Goal: Book appointment/travel/reservation

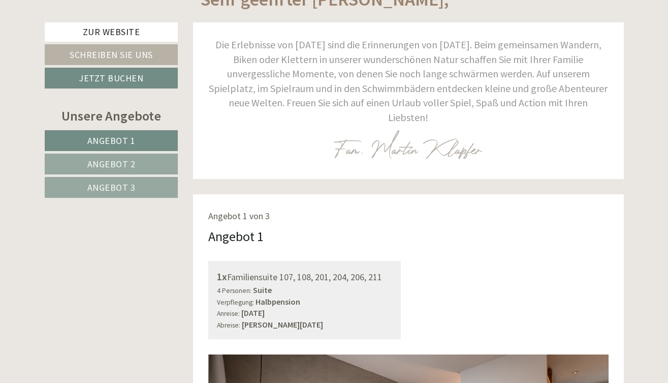
scroll to position [398, 0]
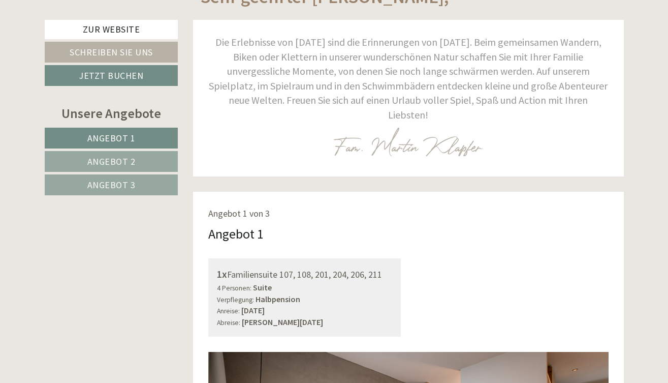
click at [125, 162] on span "Angebot 2" at bounding box center [111, 161] width 48 height 12
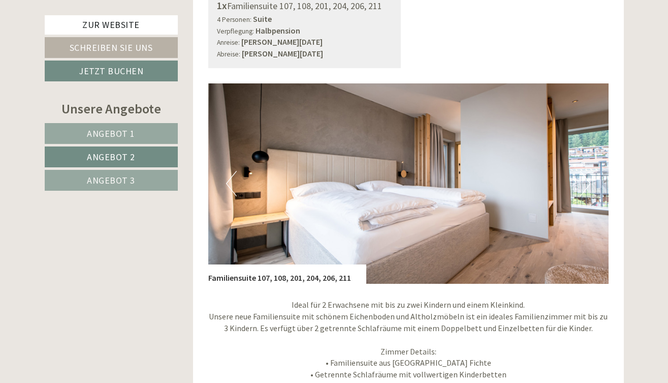
scroll to position [0, 0]
click at [588, 171] on button "Next" at bounding box center [585, 183] width 11 height 25
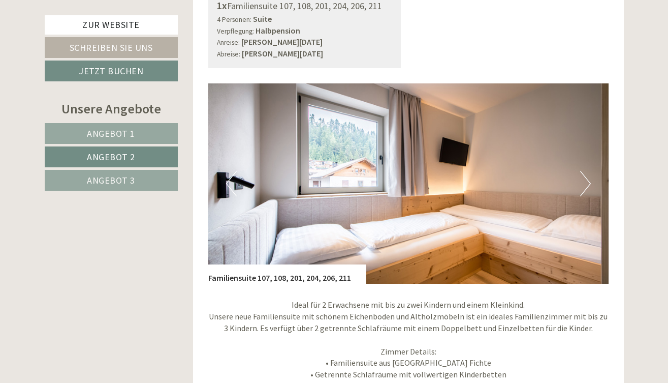
click at [588, 171] on button "Next" at bounding box center [585, 183] width 11 height 25
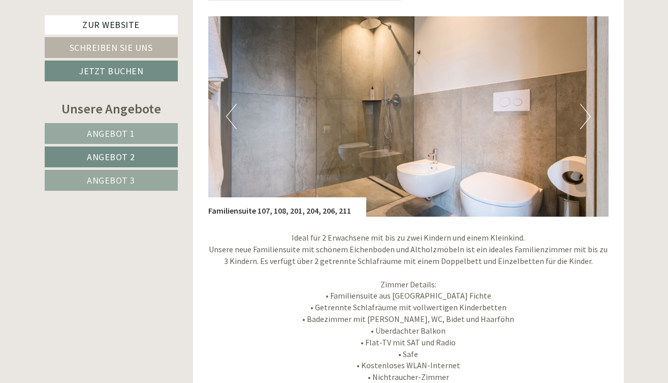
scroll to position [737, 0]
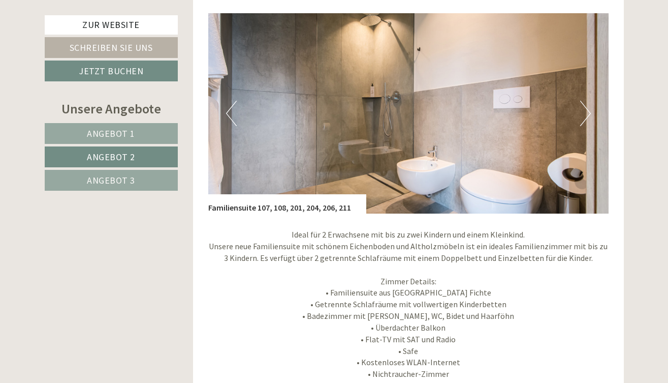
click at [588, 103] on button "Next" at bounding box center [585, 113] width 11 height 25
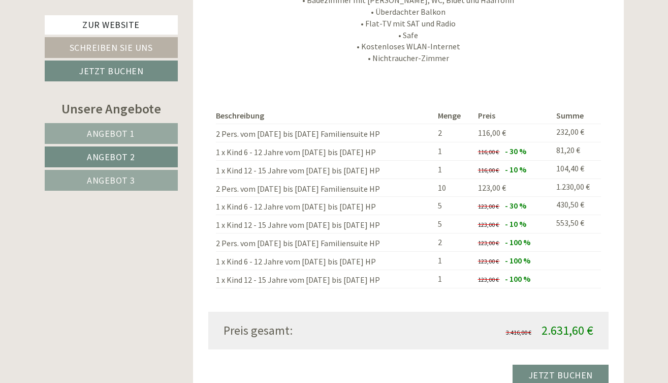
scroll to position [1053, 0]
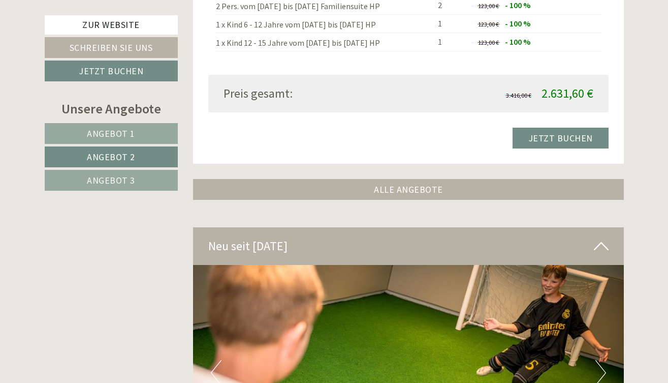
click at [433, 179] on link "ALLE ANGEBOTE" at bounding box center [408, 189] width 431 height 21
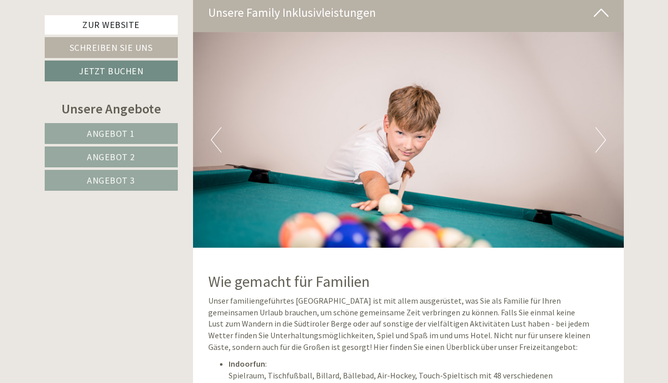
scroll to position [3505, 0]
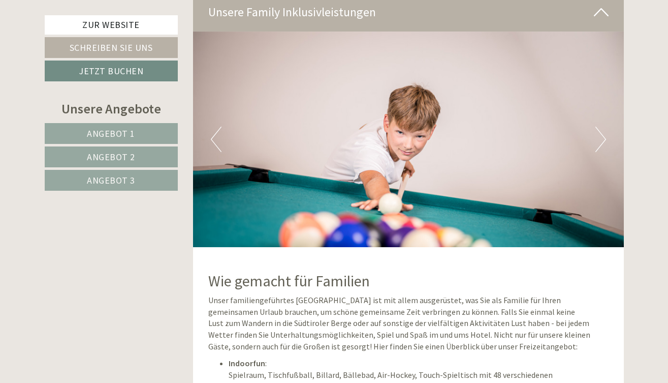
click at [602, 127] on button "Next" at bounding box center [601, 139] width 11 height 25
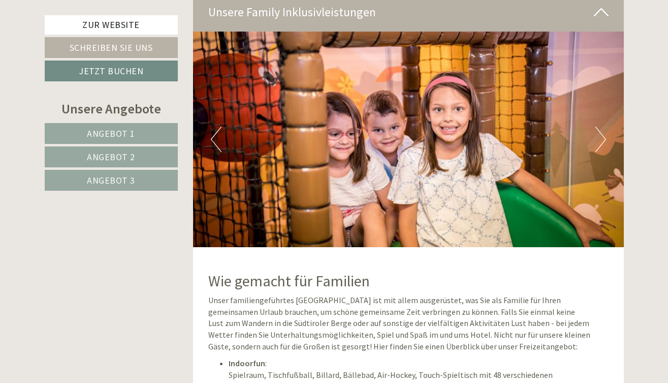
click at [602, 127] on button "Next" at bounding box center [601, 139] width 11 height 25
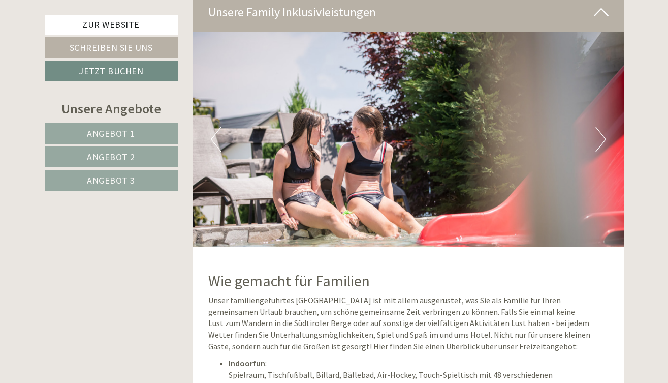
click at [602, 127] on button "Next" at bounding box center [601, 139] width 11 height 25
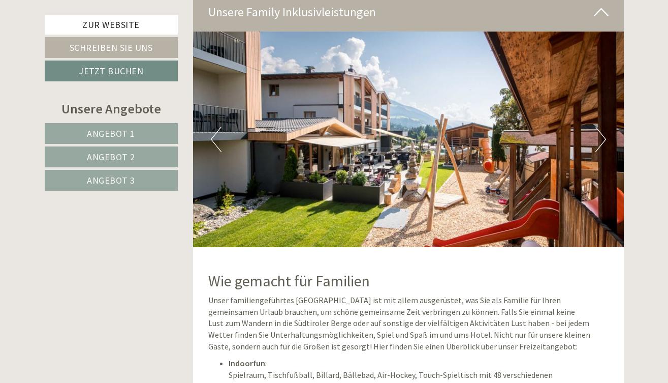
click at [602, 127] on button "Next" at bounding box center [601, 139] width 11 height 25
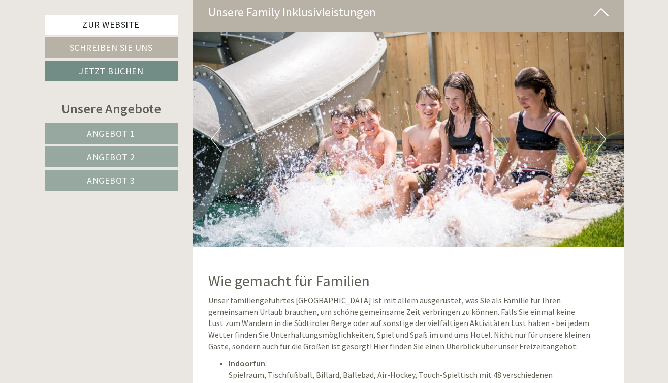
click at [606, 127] on button "Next" at bounding box center [601, 139] width 11 height 25
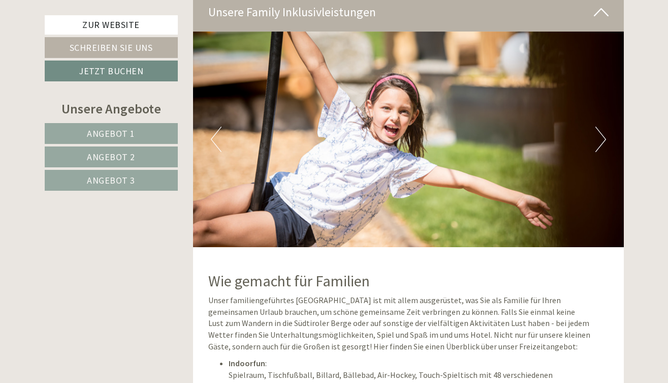
click at [606, 127] on button "Next" at bounding box center [601, 139] width 11 height 25
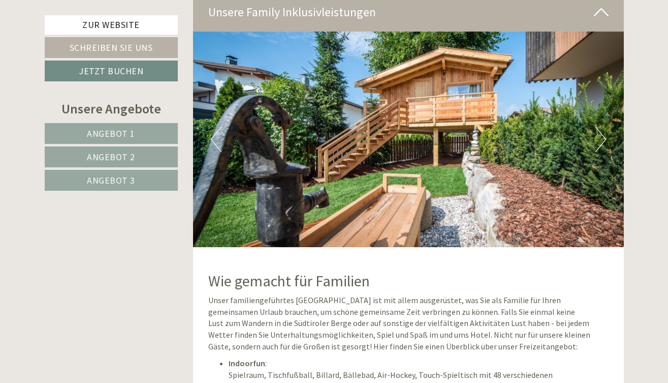
click at [606, 127] on button "Next" at bounding box center [601, 139] width 11 height 25
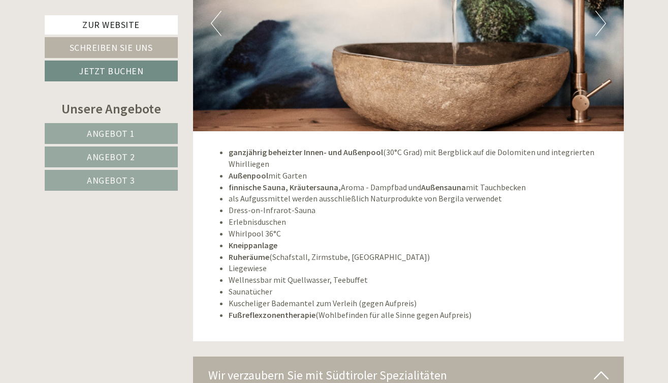
scroll to position [4805, 0]
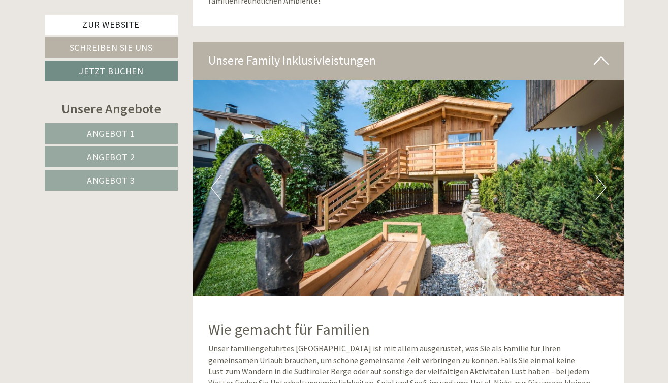
click at [125, 158] on span "Angebot 2" at bounding box center [111, 157] width 48 height 12
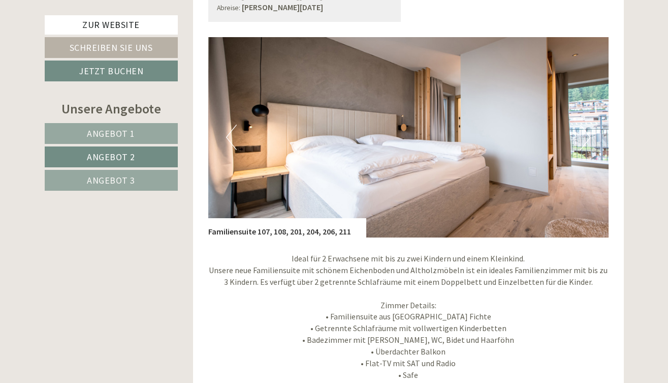
scroll to position [742, 0]
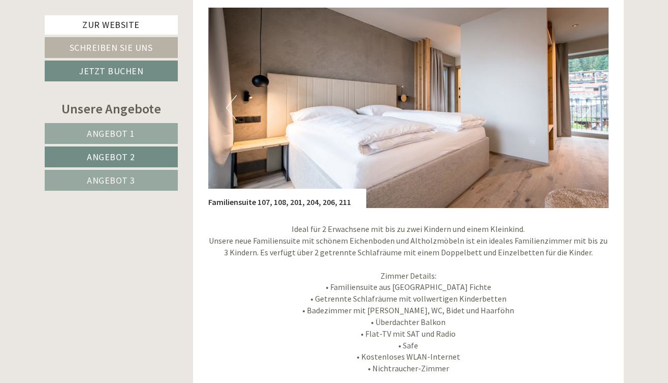
click at [144, 132] on link "Angebot 1" at bounding box center [111, 133] width 133 height 21
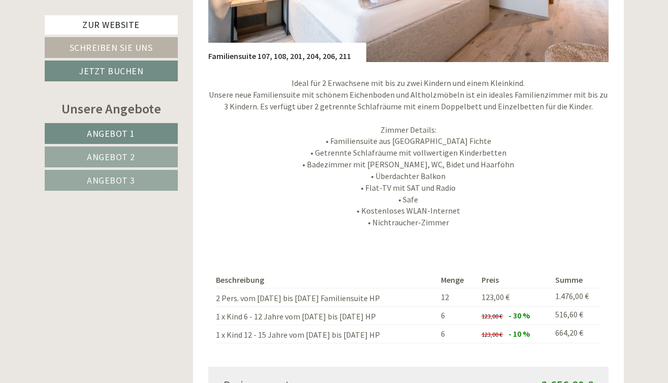
scroll to position [889, 0]
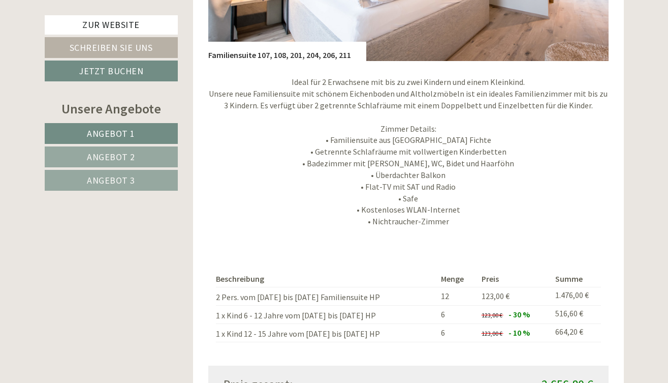
click at [162, 153] on link "Angebot 2" at bounding box center [111, 156] width 133 height 21
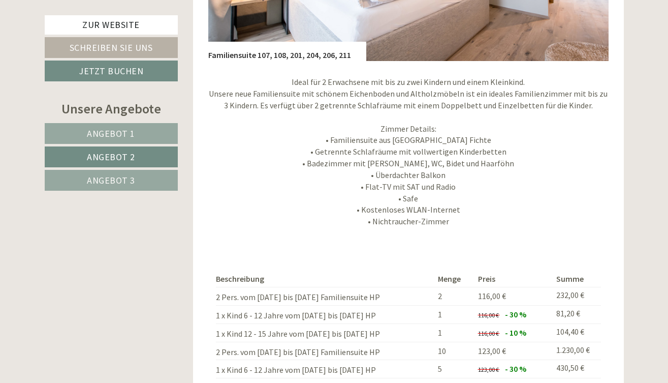
scroll to position [574, 0]
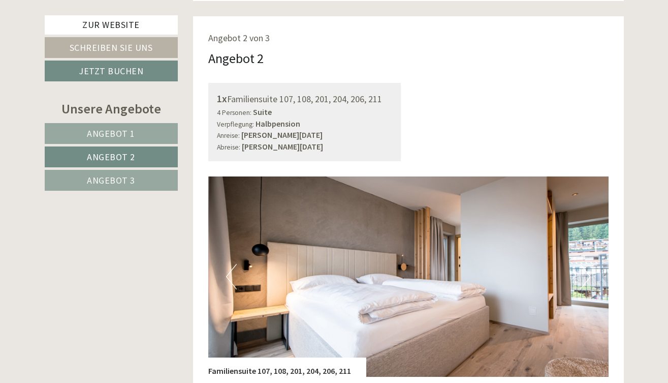
click at [111, 138] on span "Angebot 1" at bounding box center [111, 134] width 48 height 12
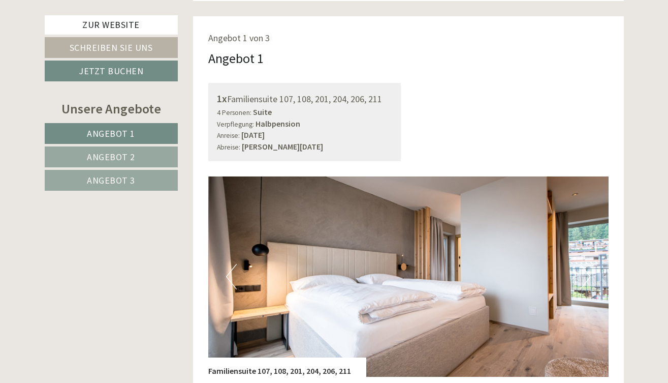
click at [118, 158] on span "Angebot 2" at bounding box center [111, 157] width 48 height 12
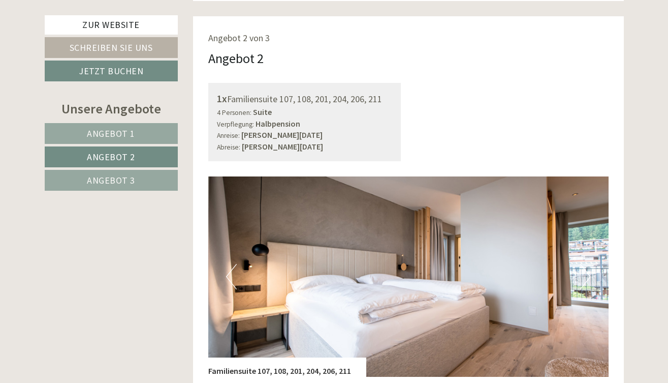
click at [115, 175] on span "Angebot 3" at bounding box center [111, 180] width 48 height 12
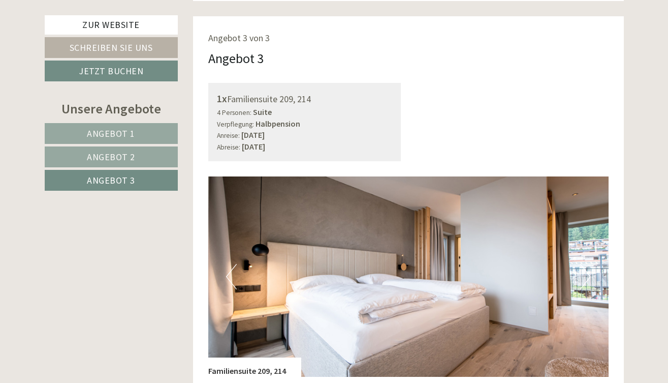
click at [114, 158] on span "Angebot 2" at bounding box center [111, 157] width 48 height 12
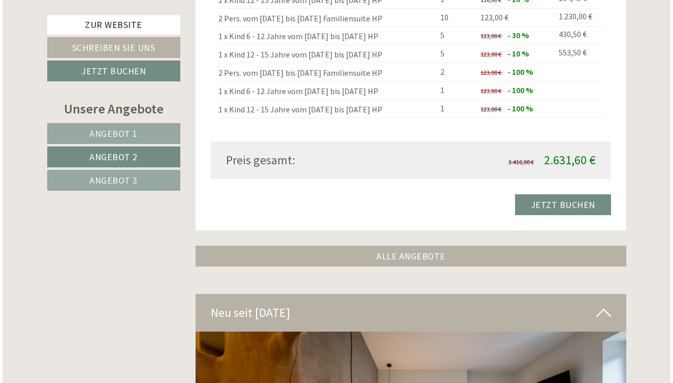
scroll to position [1223, 0]
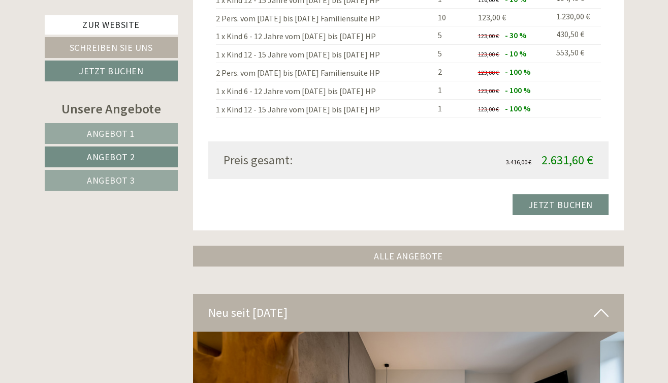
click at [541, 194] on link "Jetzt buchen" at bounding box center [561, 204] width 96 height 21
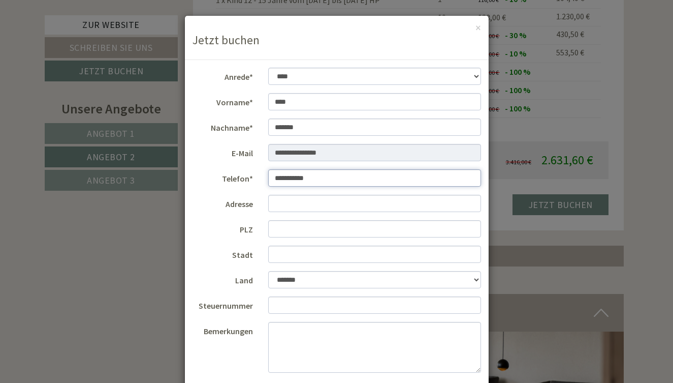
type input "**********"
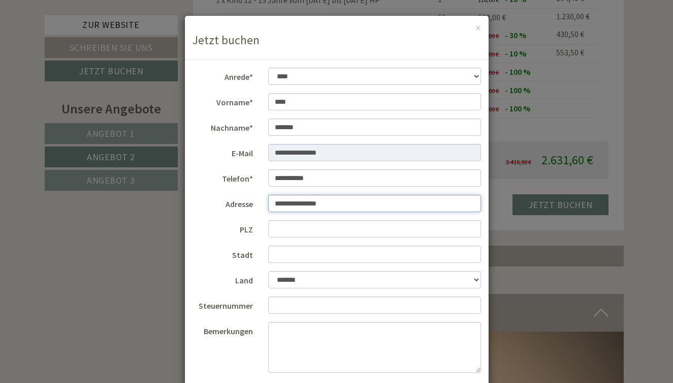
click at [346, 206] on input "**********" at bounding box center [374, 203] width 213 height 17
type input "**********"
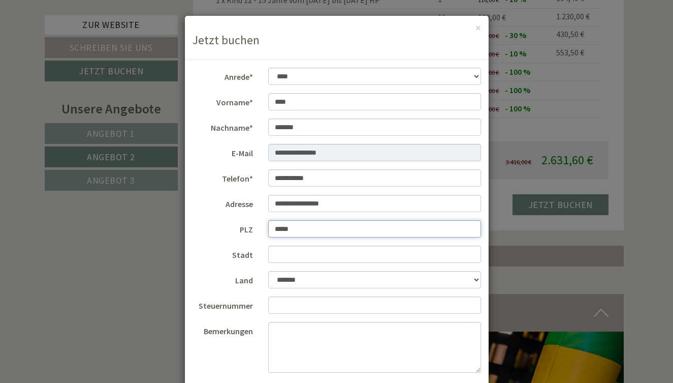
type input "*****"
type input "*"
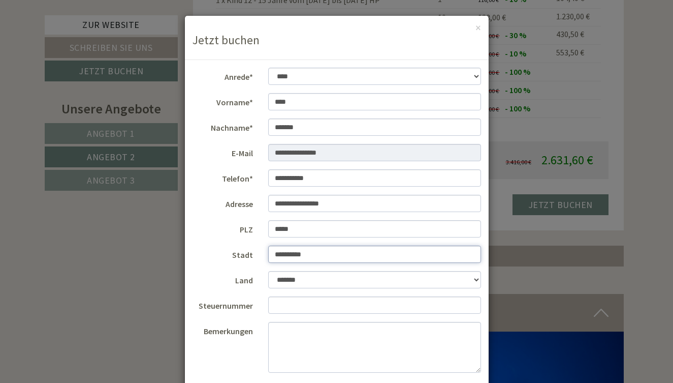
type input "**********"
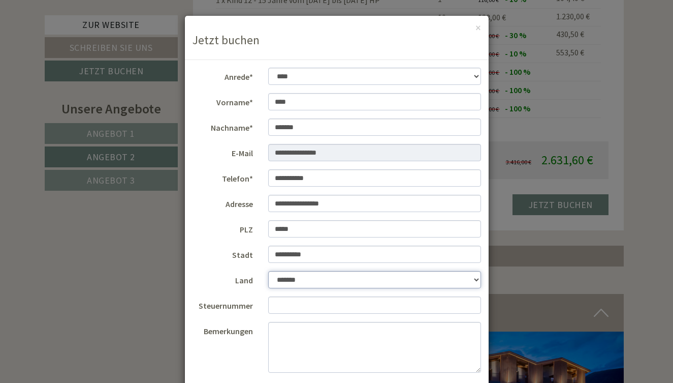
select select "*"
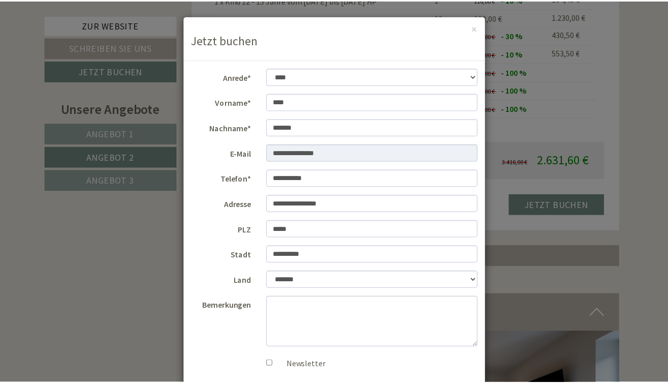
scroll to position [0, 0]
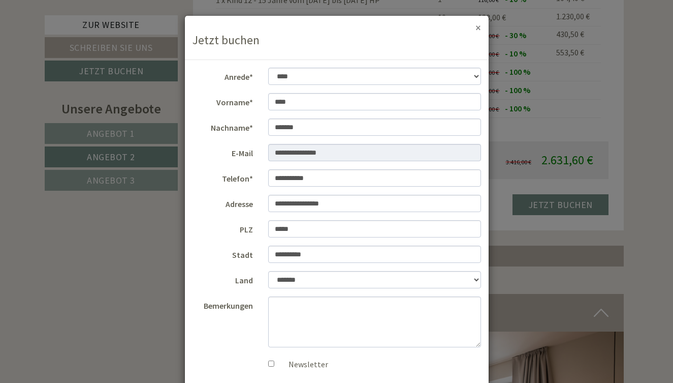
click at [476, 26] on button "×" at bounding box center [479, 27] width 6 height 11
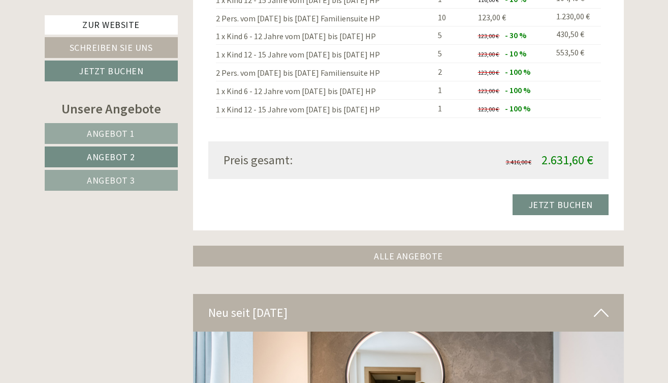
click at [120, 73] on link "Jetzt buchen" at bounding box center [111, 70] width 133 height 21
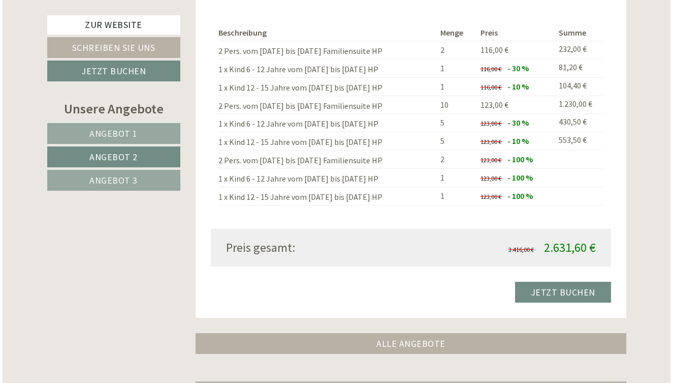
scroll to position [1133, 0]
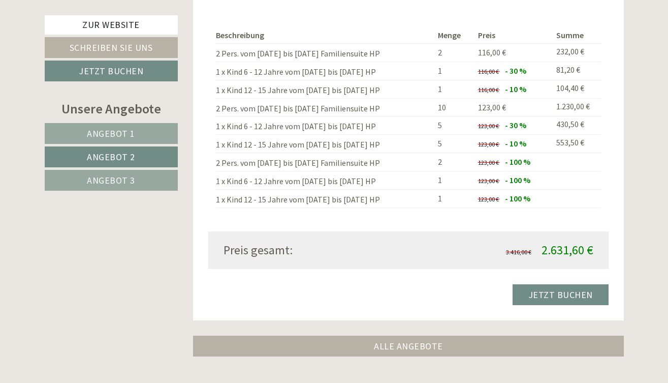
click at [136, 75] on link "Jetzt buchen" at bounding box center [111, 70] width 133 height 21
click at [546, 284] on link "Jetzt buchen" at bounding box center [561, 294] width 96 height 21
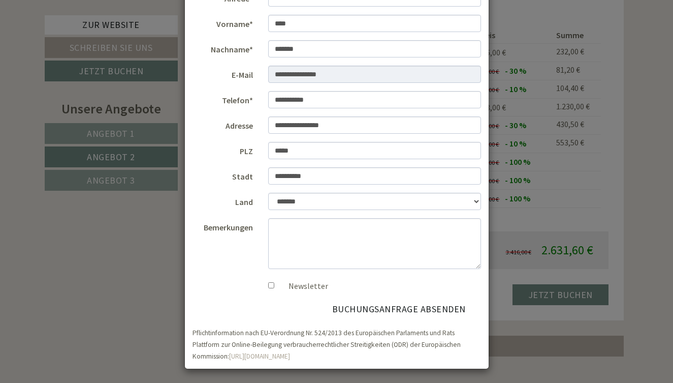
scroll to position [78, 0]
click at [393, 308] on button "Buchungsanfrage absenden" at bounding box center [399, 309] width 164 height 19
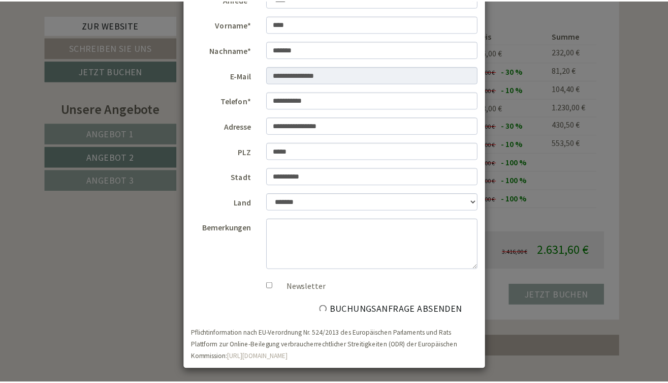
scroll to position [0, 0]
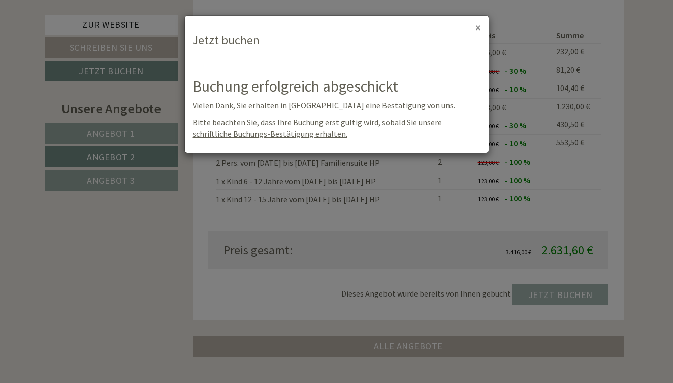
click at [476, 24] on button "×" at bounding box center [479, 27] width 6 height 11
